Goal: Check status: Check status

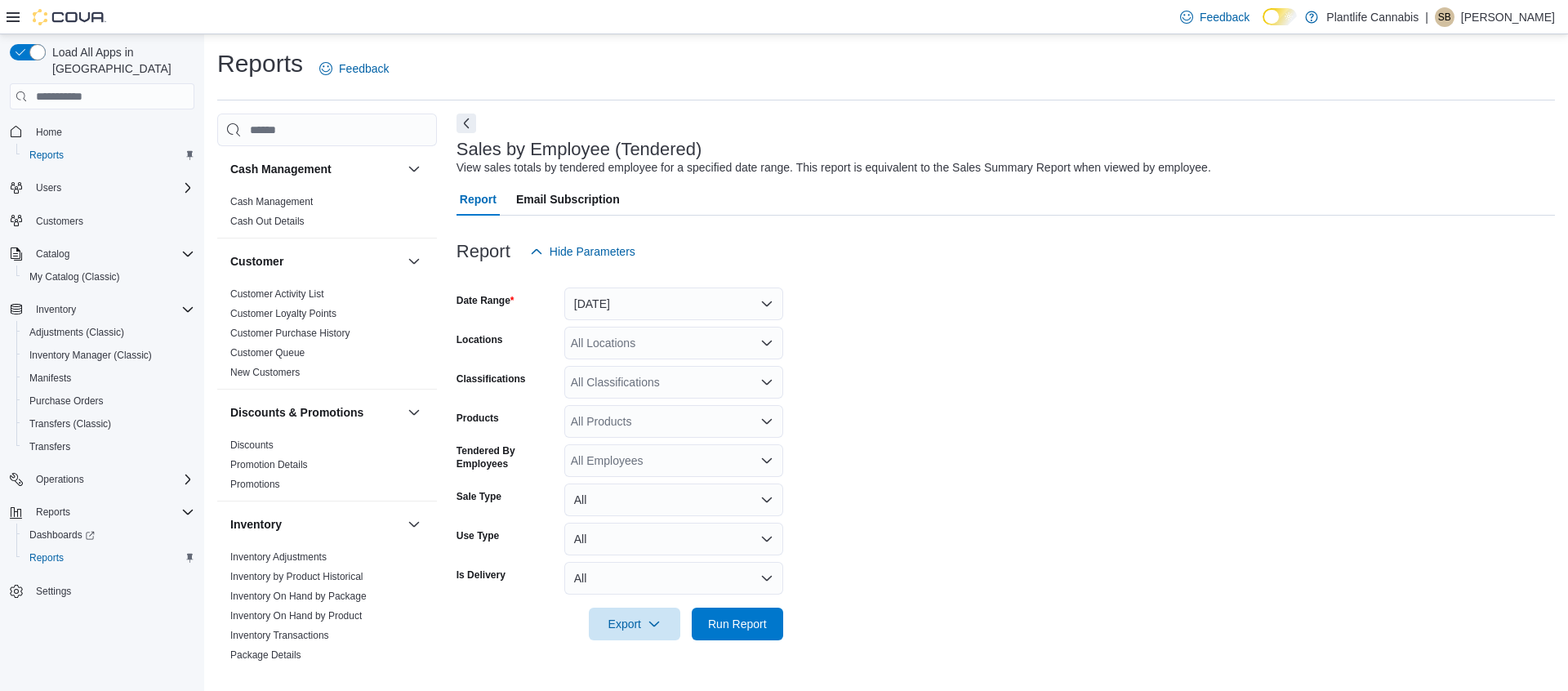
drag, startPoint x: 664, startPoint y: 279, endPoint x: 675, endPoint y: 281, distance: 11.2
click at [664, 279] on div at bounding box center [1006, 277] width 1099 height 20
drag, startPoint x: 664, startPoint y: 284, endPoint x: 674, endPoint y: 293, distance: 13.5
click at [669, 286] on div at bounding box center [1006, 277] width 1099 height 20
click at [675, 293] on button "Yesterday" at bounding box center [674, 303] width 219 height 32
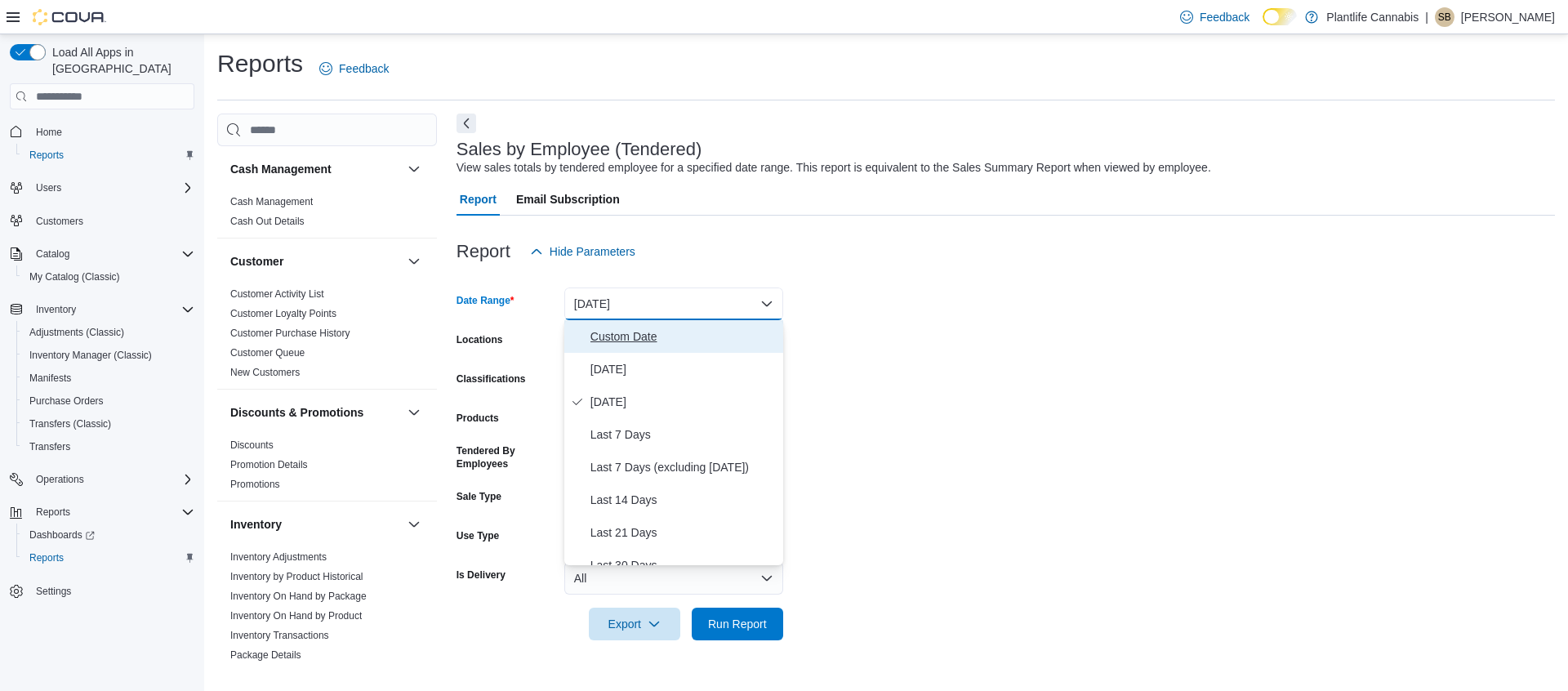
click at [652, 339] on span "Custom Date" at bounding box center [683, 337] width 187 height 20
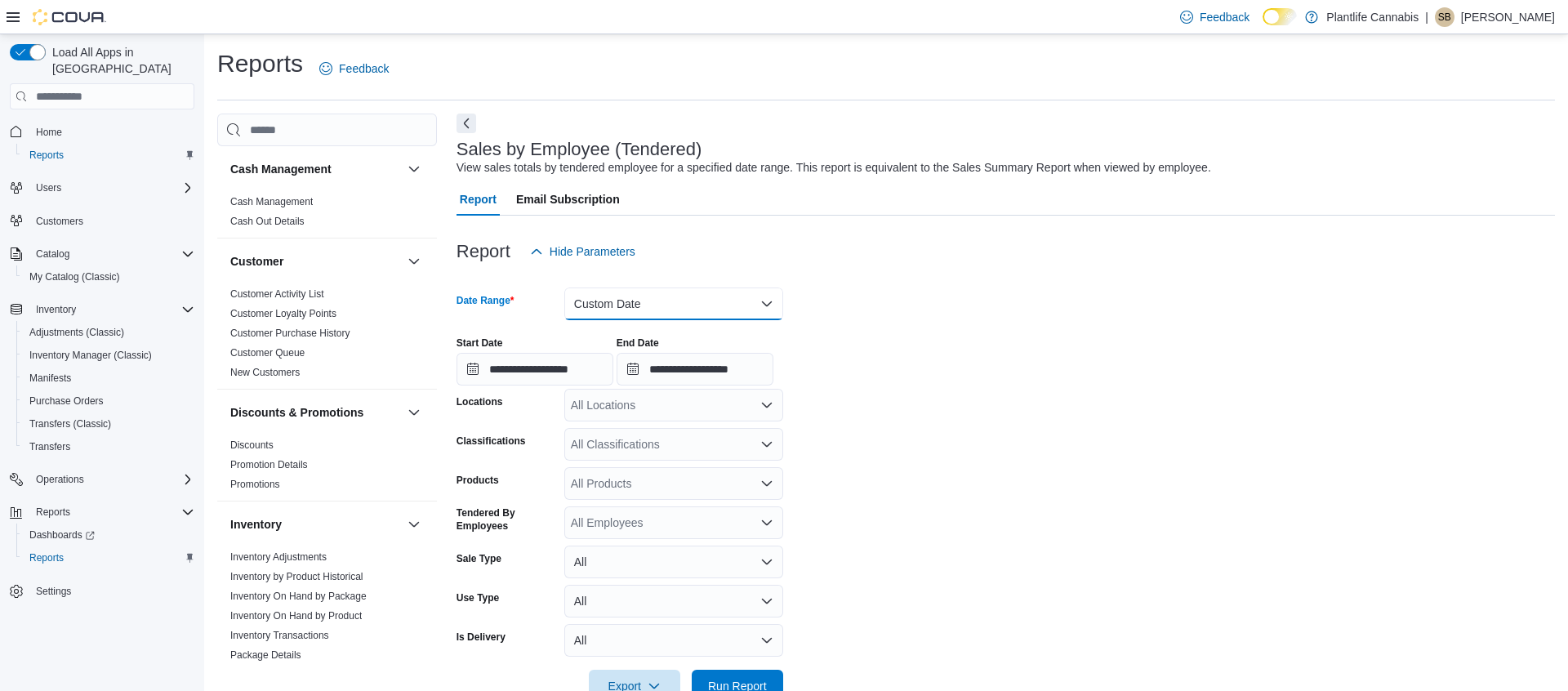
drag, startPoint x: 639, startPoint y: 305, endPoint x: 645, endPoint y: 316, distance: 12.5
click at [641, 306] on button "Custom Date" at bounding box center [674, 303] width 219 height 32
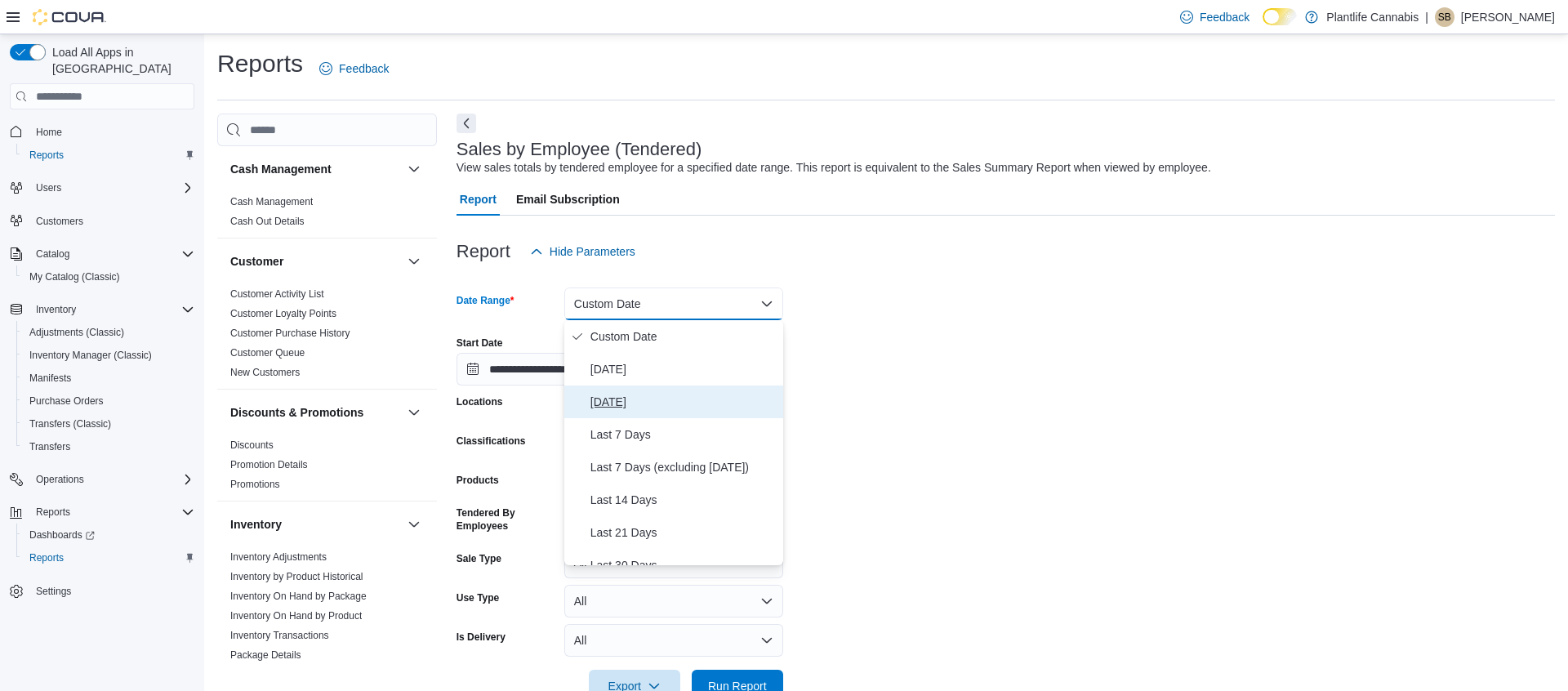
click at [654, 393] on span "Yesterday" at bounding box center [683, 401] width 187 height 20
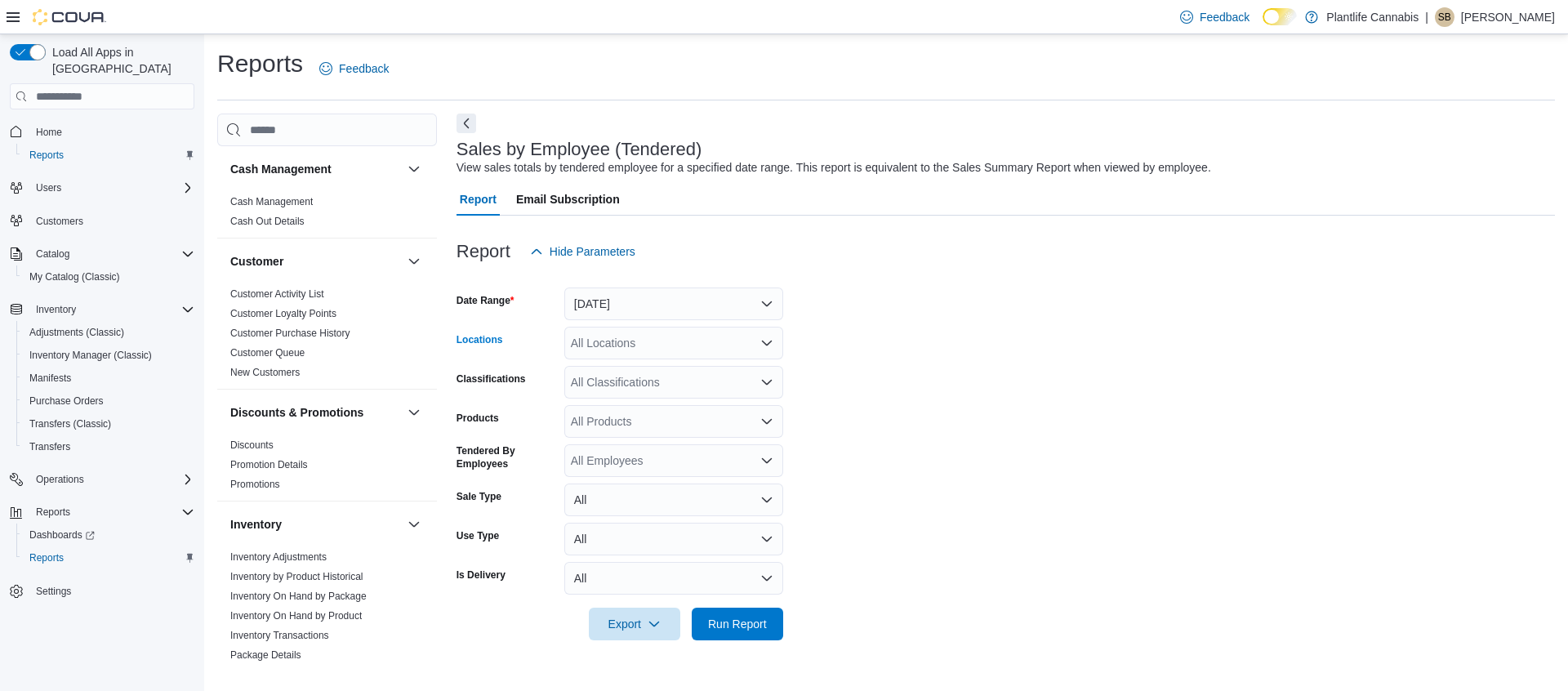
click at [658, 349] on div "All Locations" at bounding box center [674, 343] width 219 height 32
type input "***"
click at [686, 384] on div "All Classifications" at bounding box center [674, 383] width 219 height 32
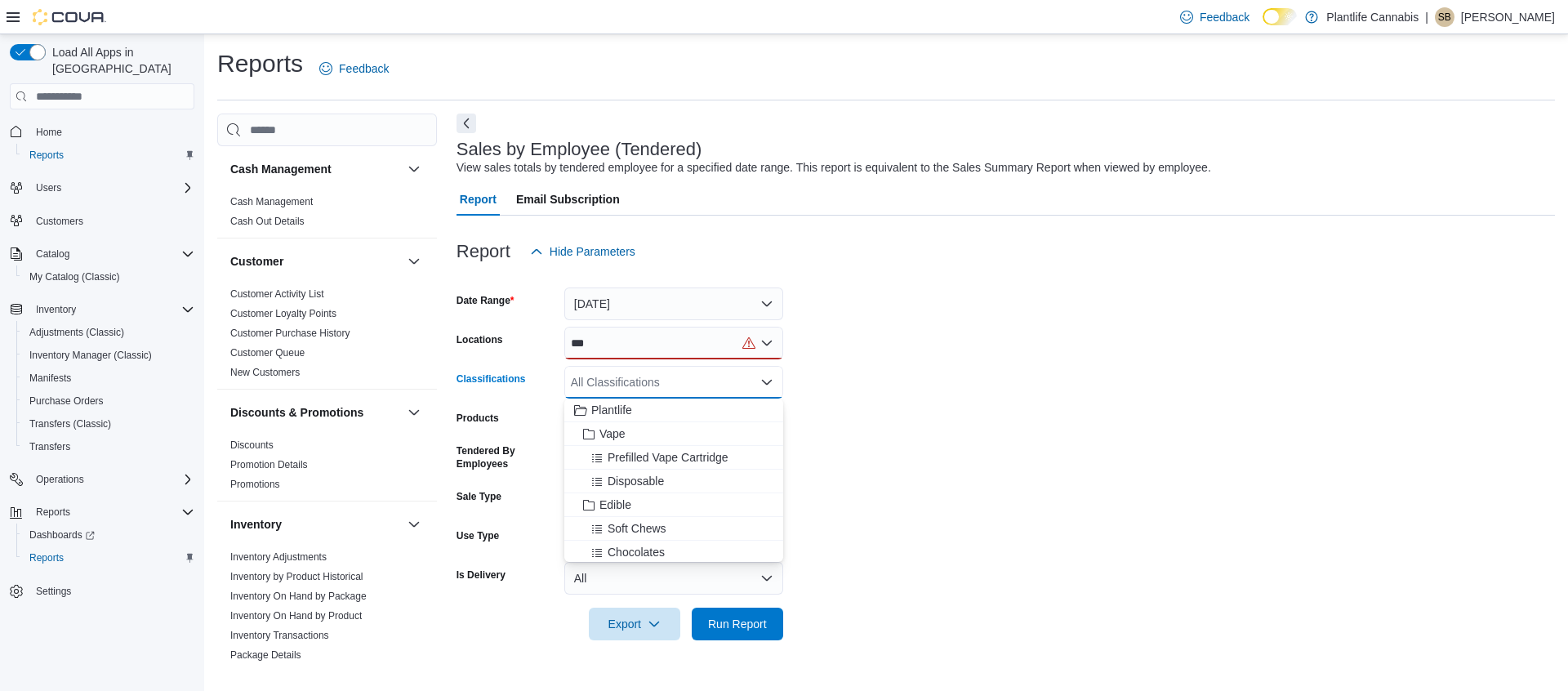
click at [664, 354] on div "***" at bounding box center [674, 343] width 219 height 32
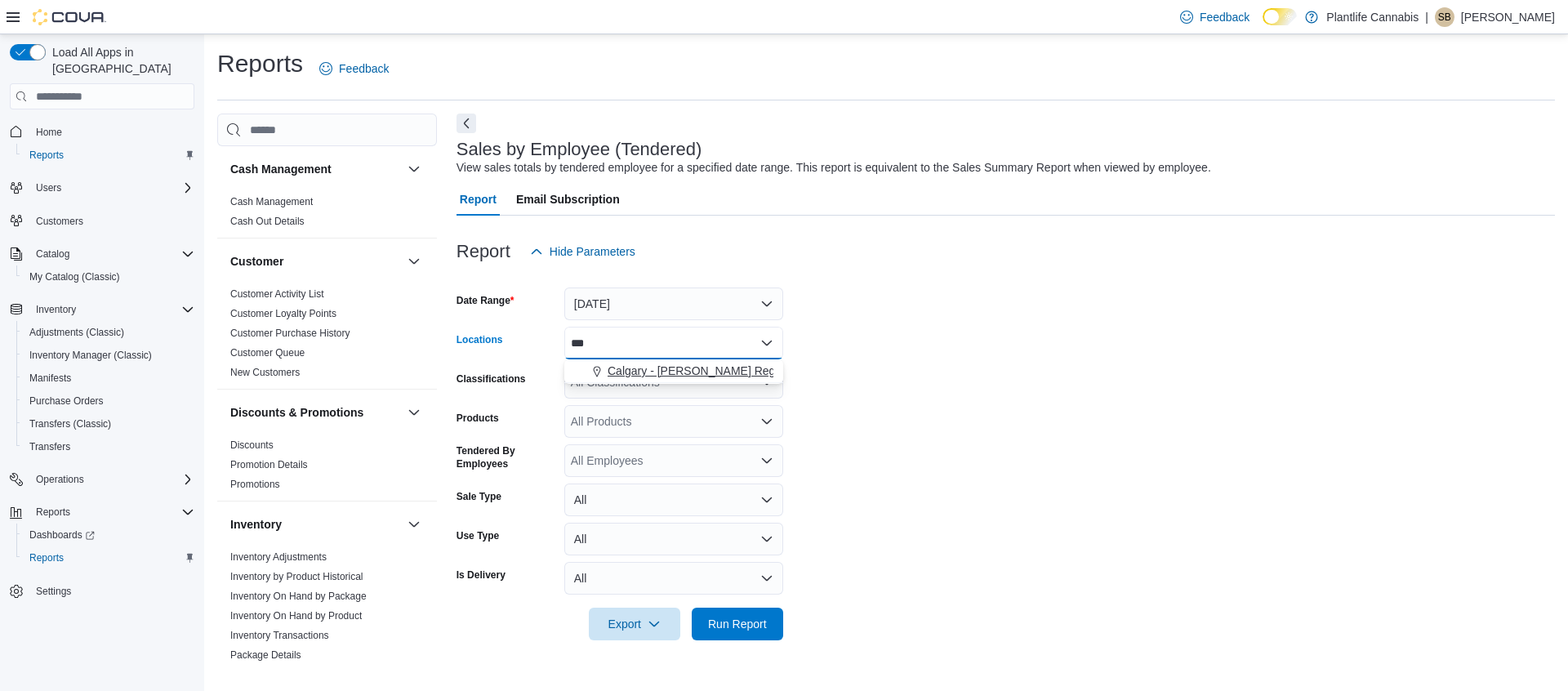
click at [658, 360] on button "Calgary - Shepard Regional" at bounding box center [674, 371] width 219 height 24
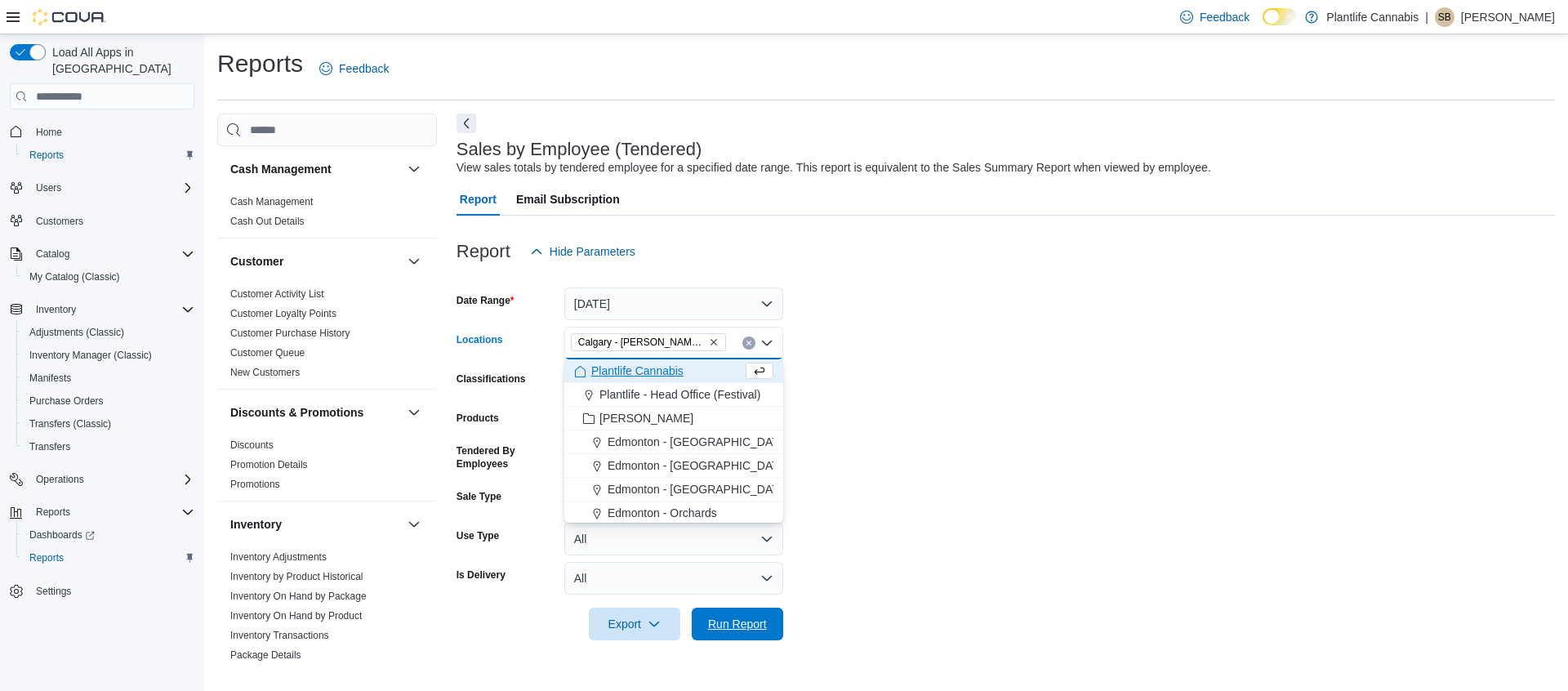
drag, startPoint x: 743, startPoint y: 619, endPoint x: 784, endPoint y: 604, distance: 43.7
click at [743, 619] on span "Run Report" at bounding box center [737, 624] width 59 height 16
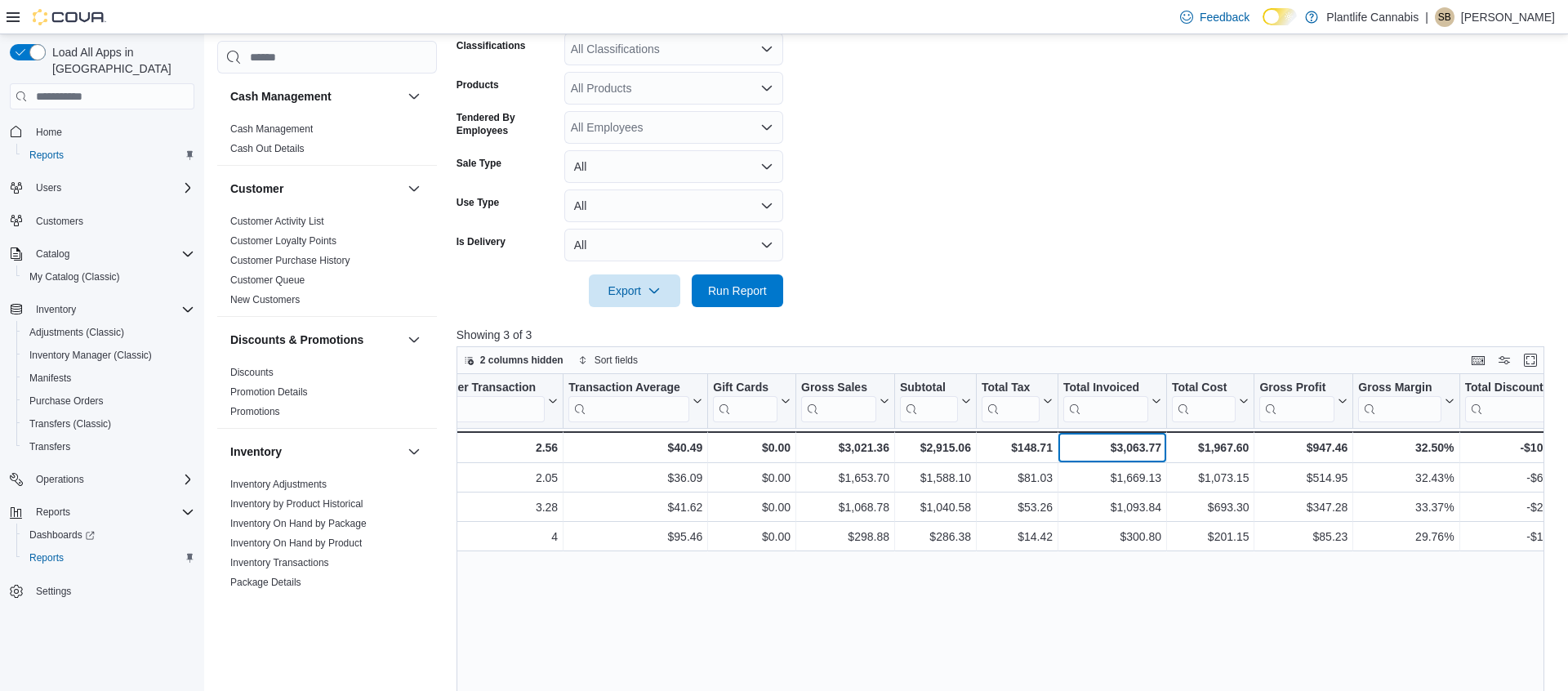
scroll to position [336, 0]
click at [1126, 452] on div "$3,063.77" at bounding box center [1111, 447] width 98 height 20
click at [1126, 452] on div "$3,063.77" at bounding box center [1111, 445] width 98 height 20
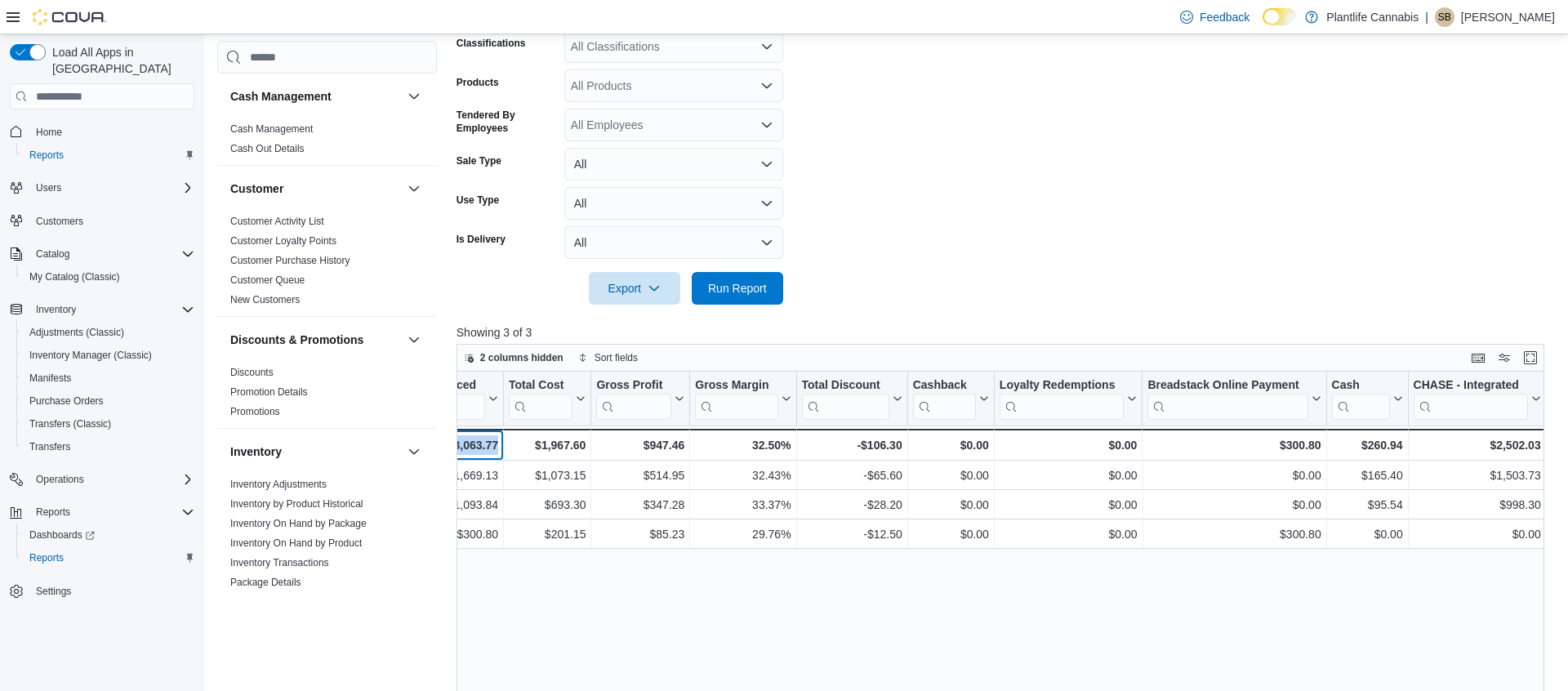
scroll to position [0, 1629]
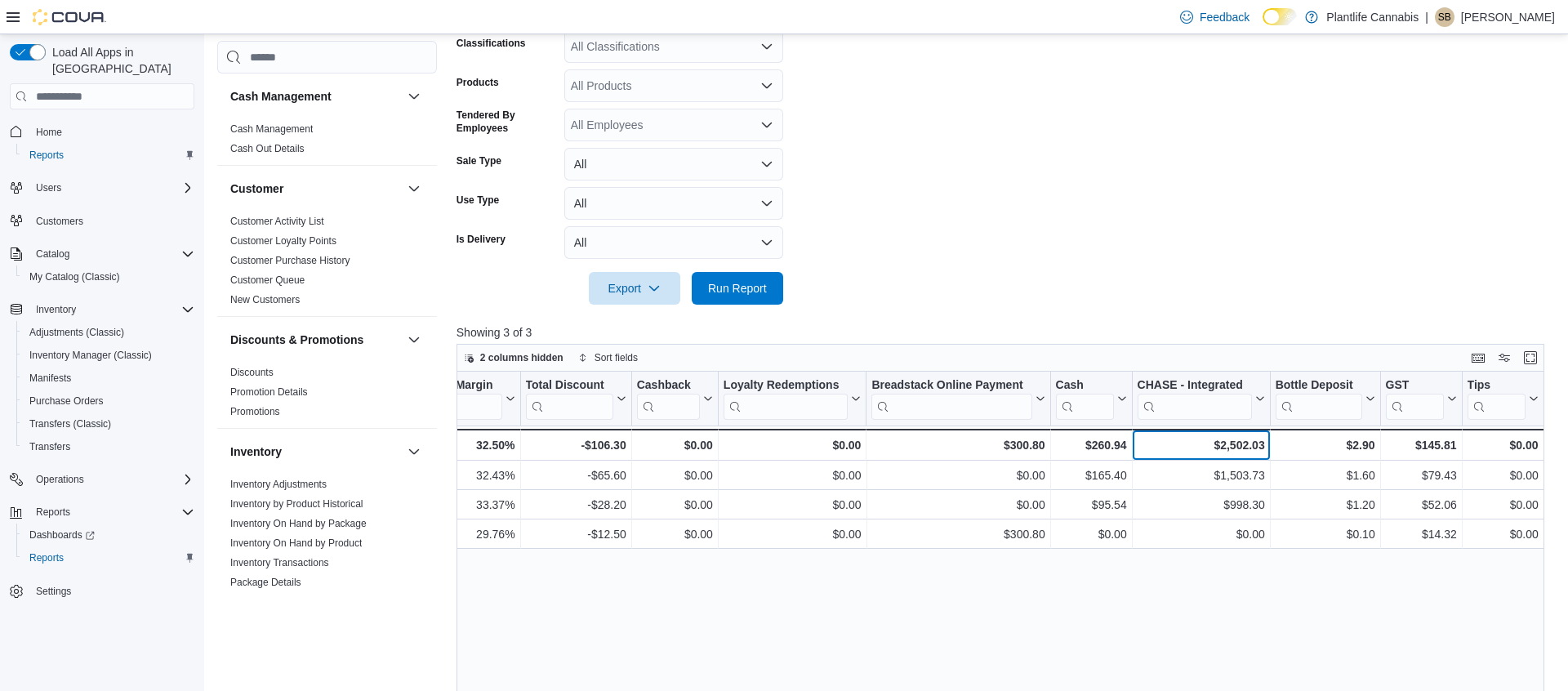
click at [1237, 440] on div "$2,502.03" at bounding box center [1201, 445] width 128 height 20
copy div "2,502.03"
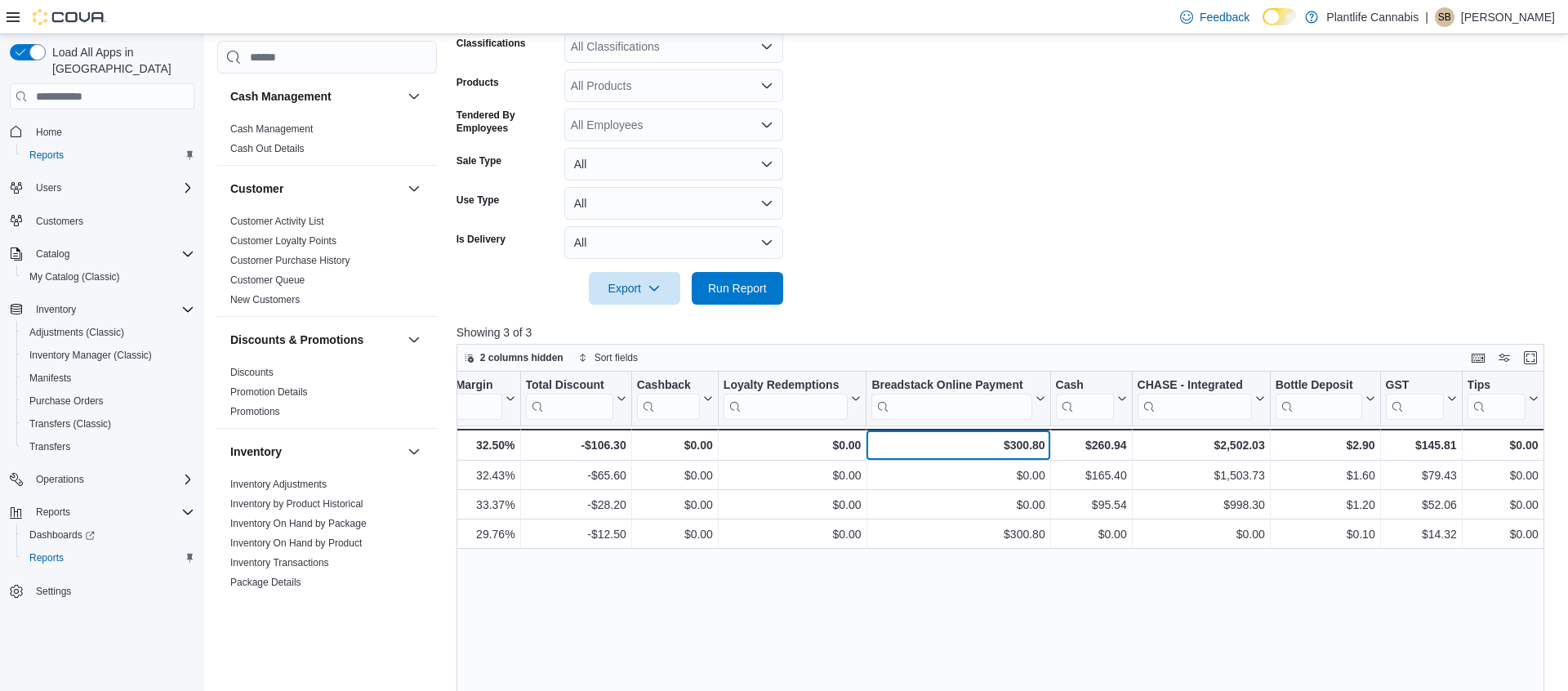
click at [1019, 441] on div "$300.80" at bounding box center [957, 445] width 173 height 20
copy div "300.80"
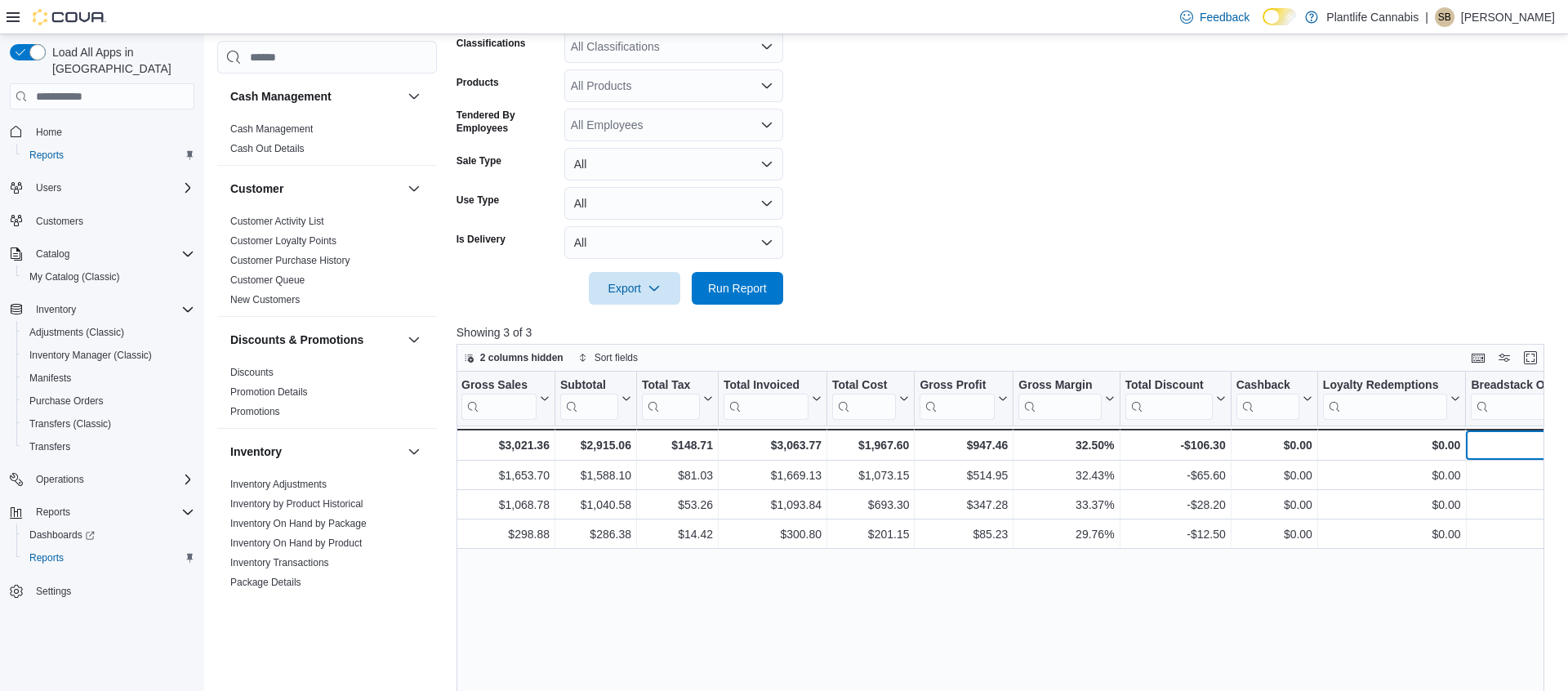
scroll to position [0, 1028]
click at [786, 444] on div "$3,063.77" at bounding box center [773, 445] width 98 height 20
copy div "3,063.77"
